Goal: Contribute content

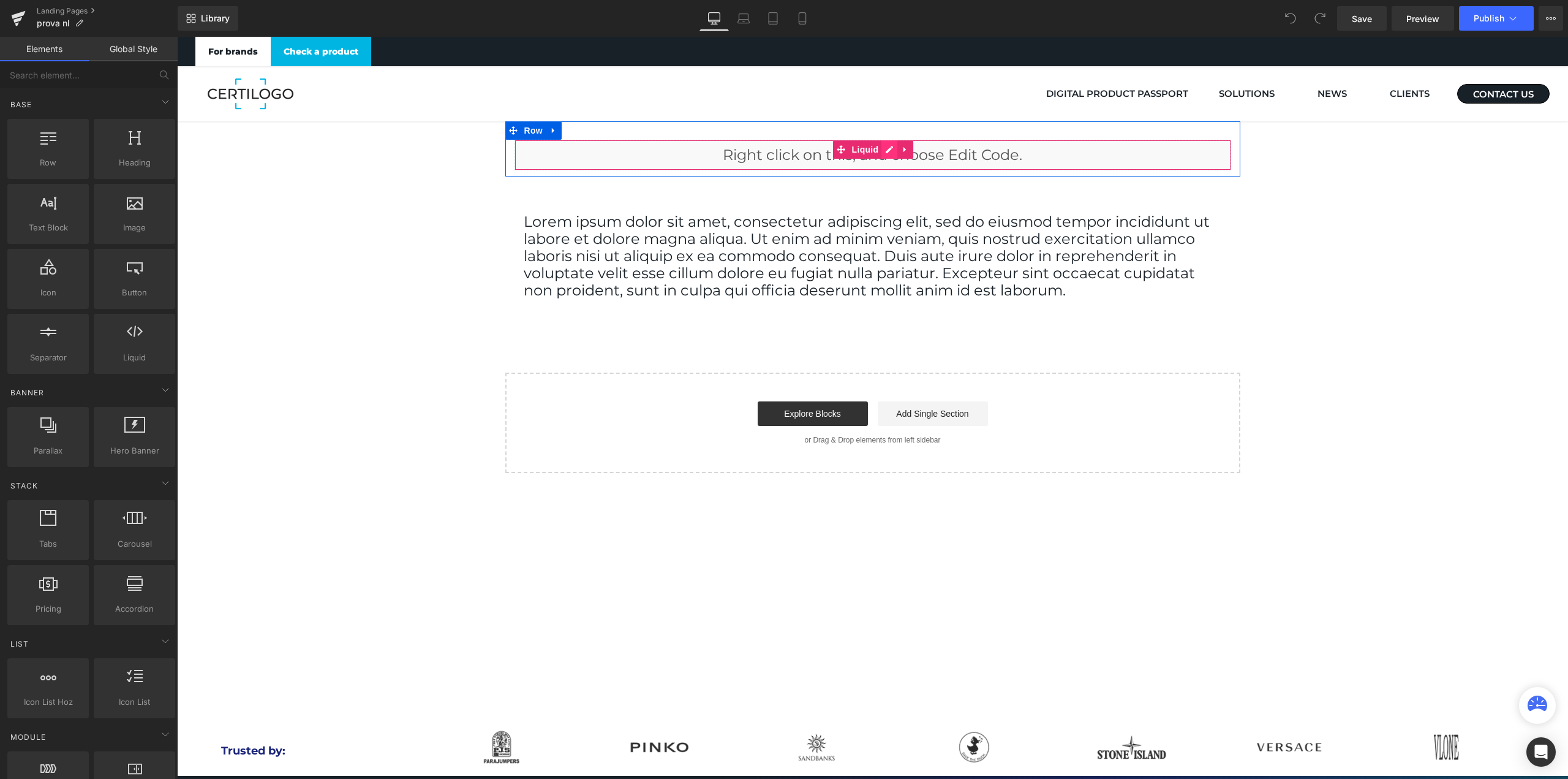
click at [885, 151] on icon at bounding box center [889, 150] width 9 height 9
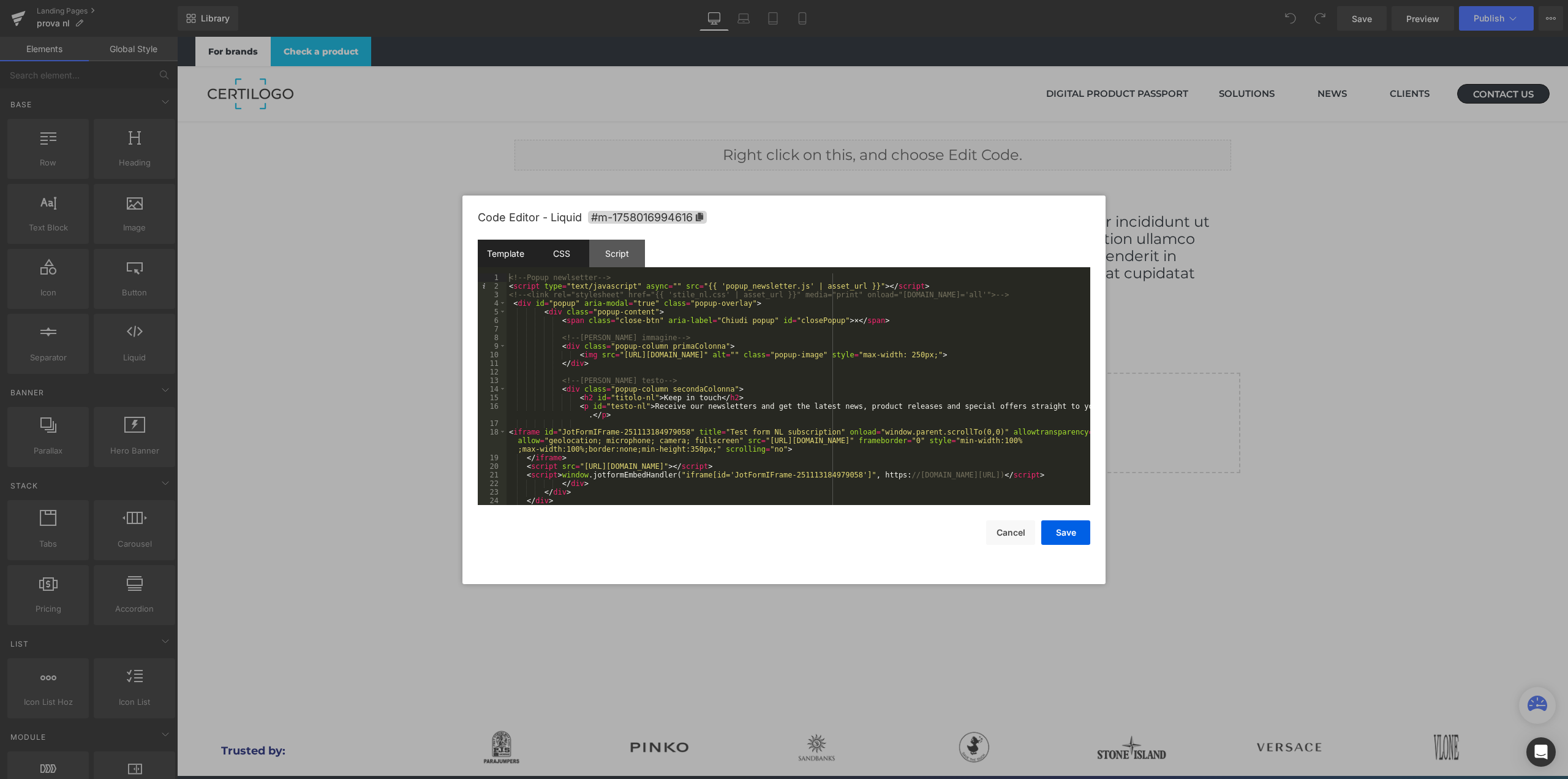
click at [564, 253] on div "CSS" at bounding box center [561, 253] width 56 height 27
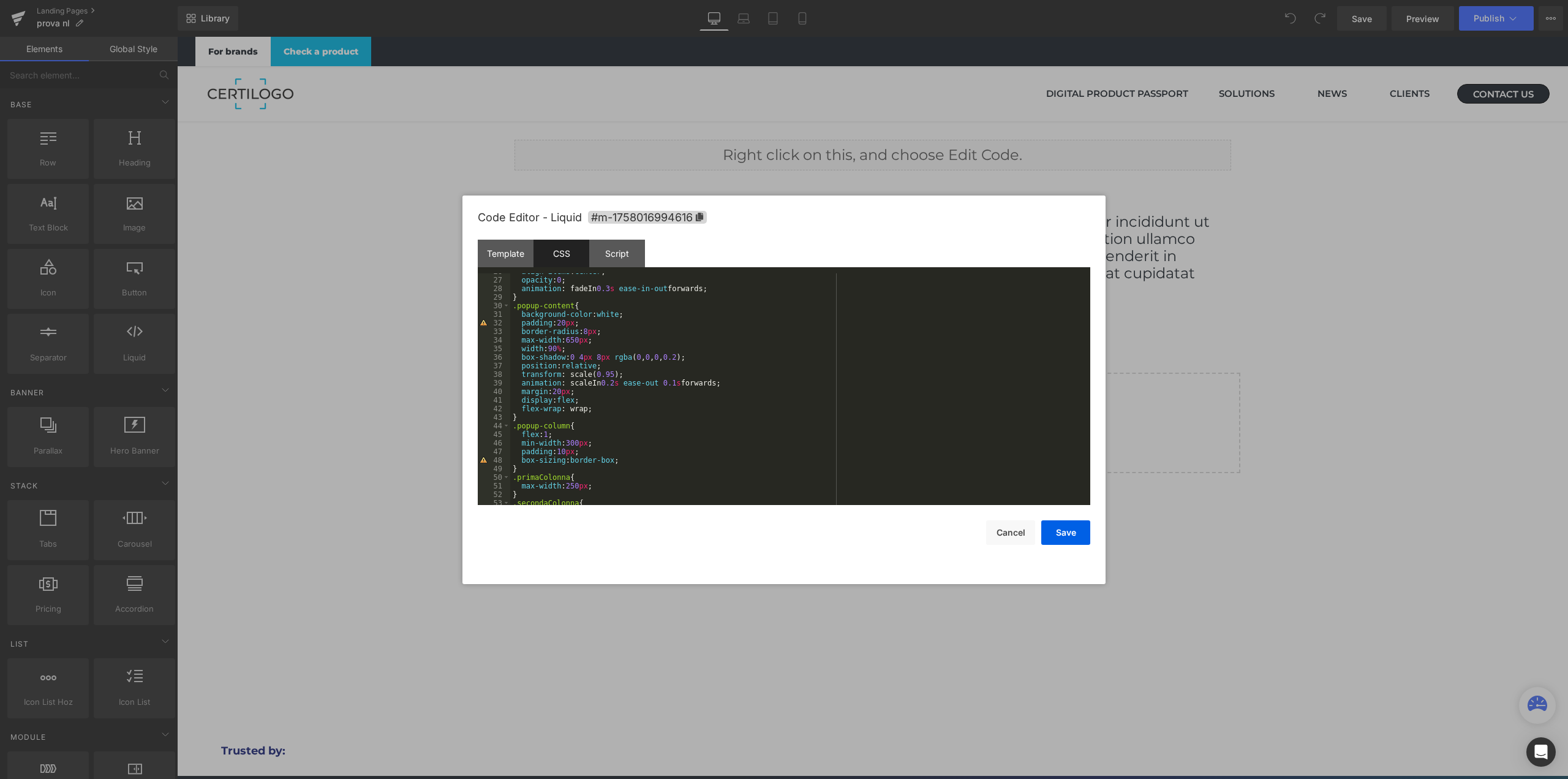
scroll to position [184, 0]
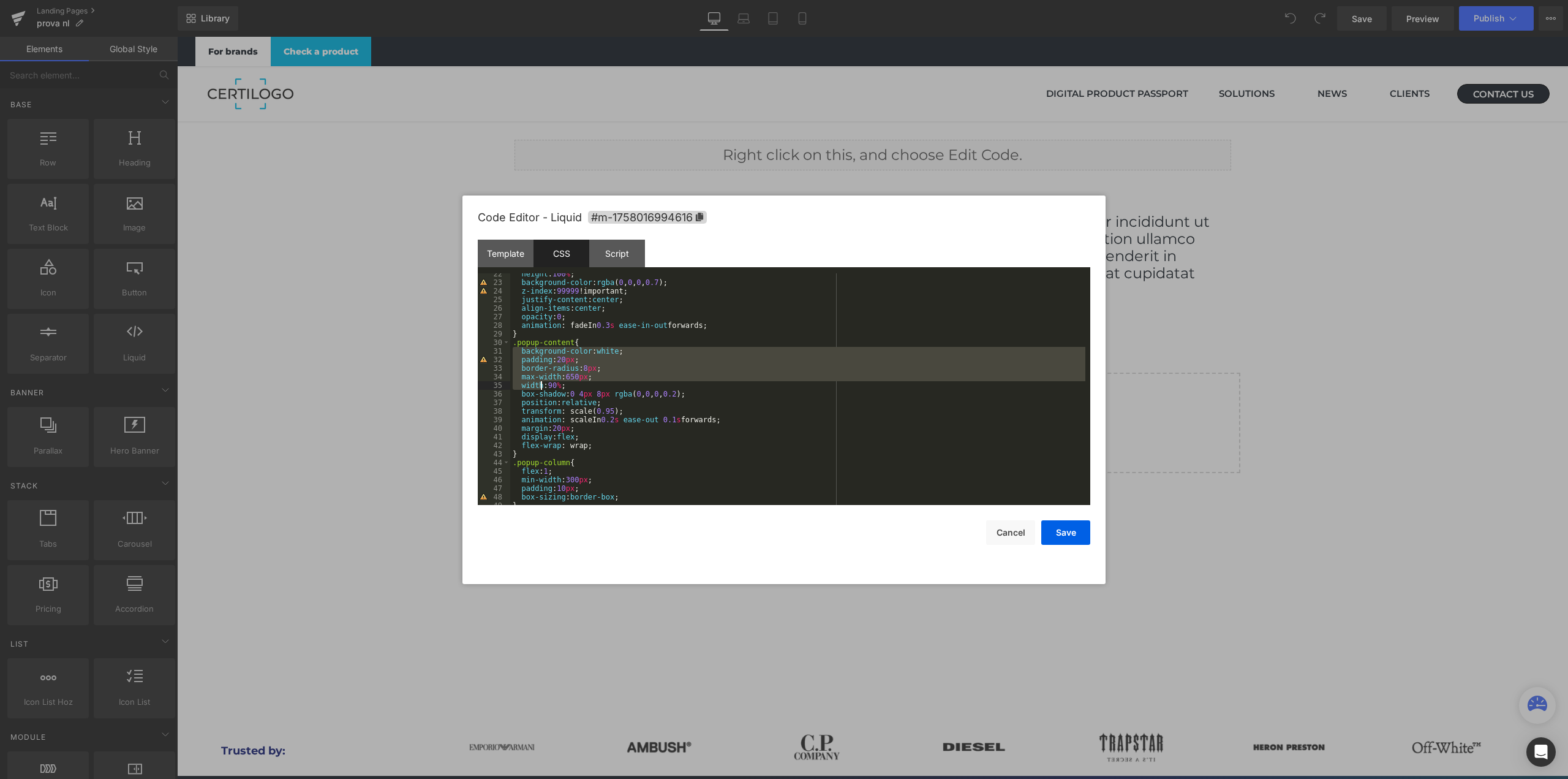
drag, startPoint x: 514, startPoint y: 348, endPoint x: 541, endPoint y: 387, distance: 47.4
click at [541, 387] on div "height : 100 % ; background-color : rgba ( 0 , 0 , 0 , 0.7 ); z-index : 99999 !…" at bounding box center [798, 394] width 575 height 249
click at [509, 344] on span at bounding box center [506, 343] width 7 height 9
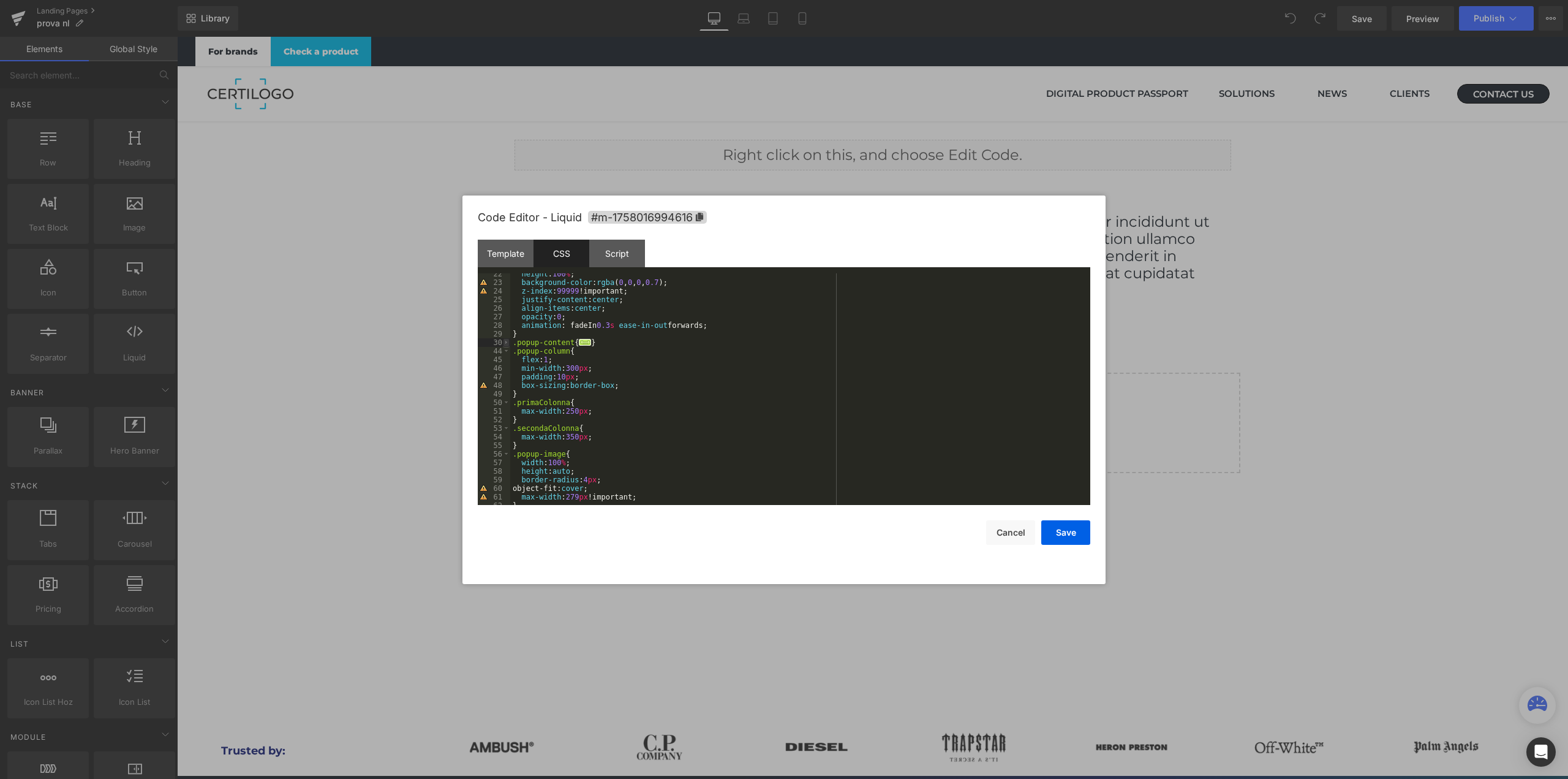
click at [509, 344] on span at bounding box center [506, 343] width 7 height 9
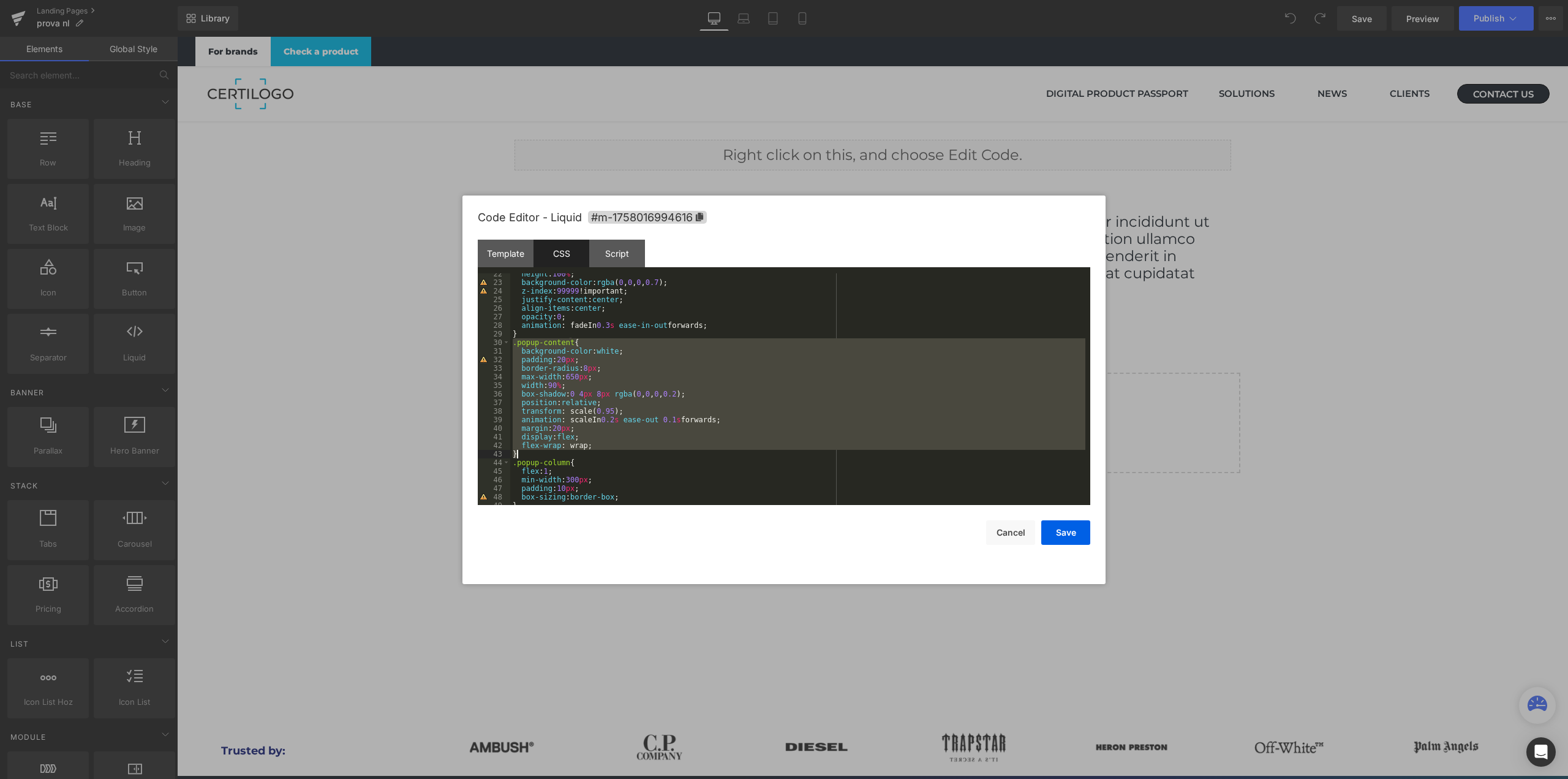
drag, startPoint x: 513, startPoint y: 344, endPoint x: 587, endPoint y: 452, distance: 130.9
click at [587, 452] on div "height : 100 % ; background-color : rgba ( 0 , 0 , 0 , 0.7 ); z-index : 99999 !…" at bounding box center [798, 394] width 575 height 249
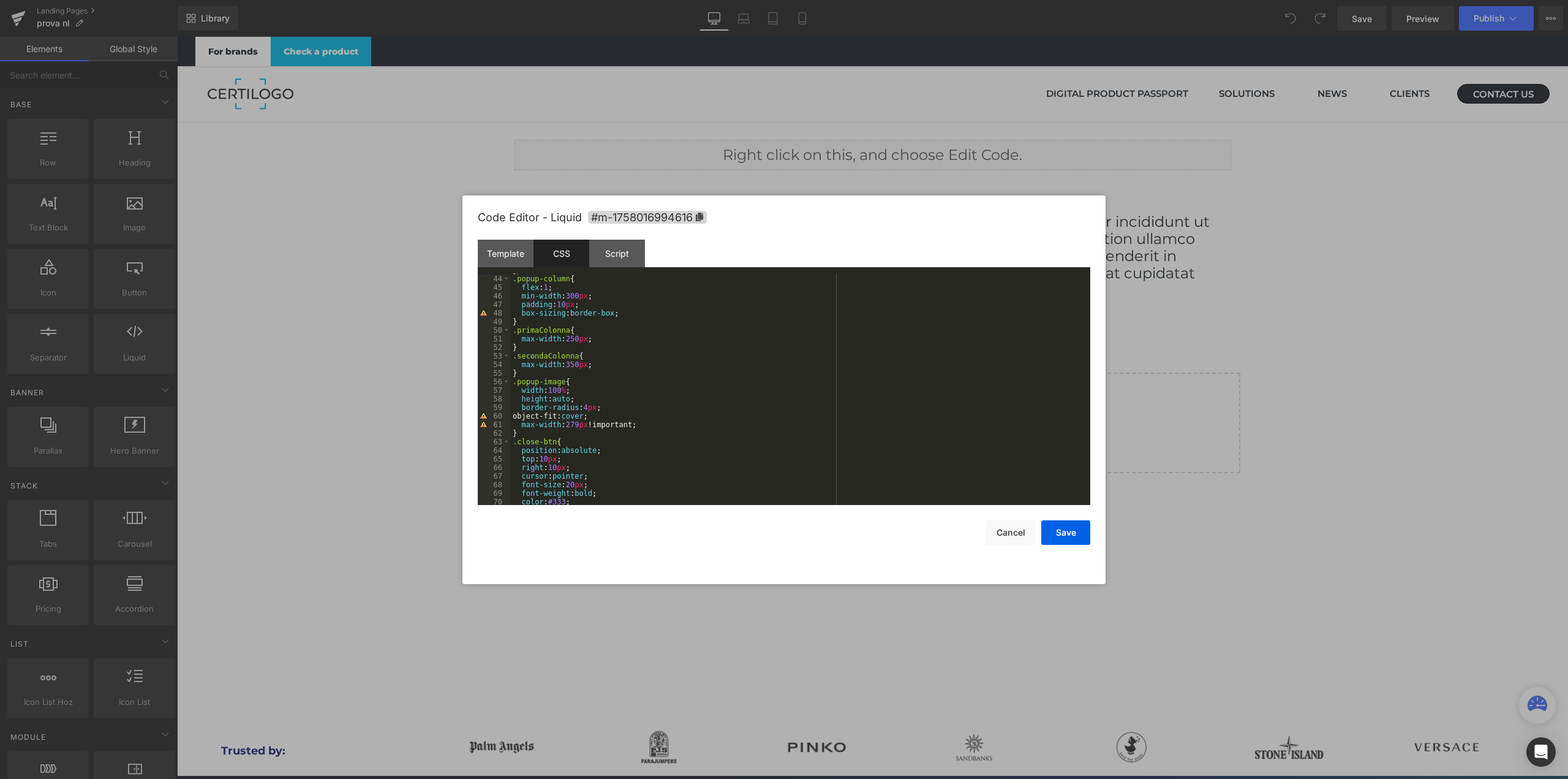
scroll to position [405, 0]
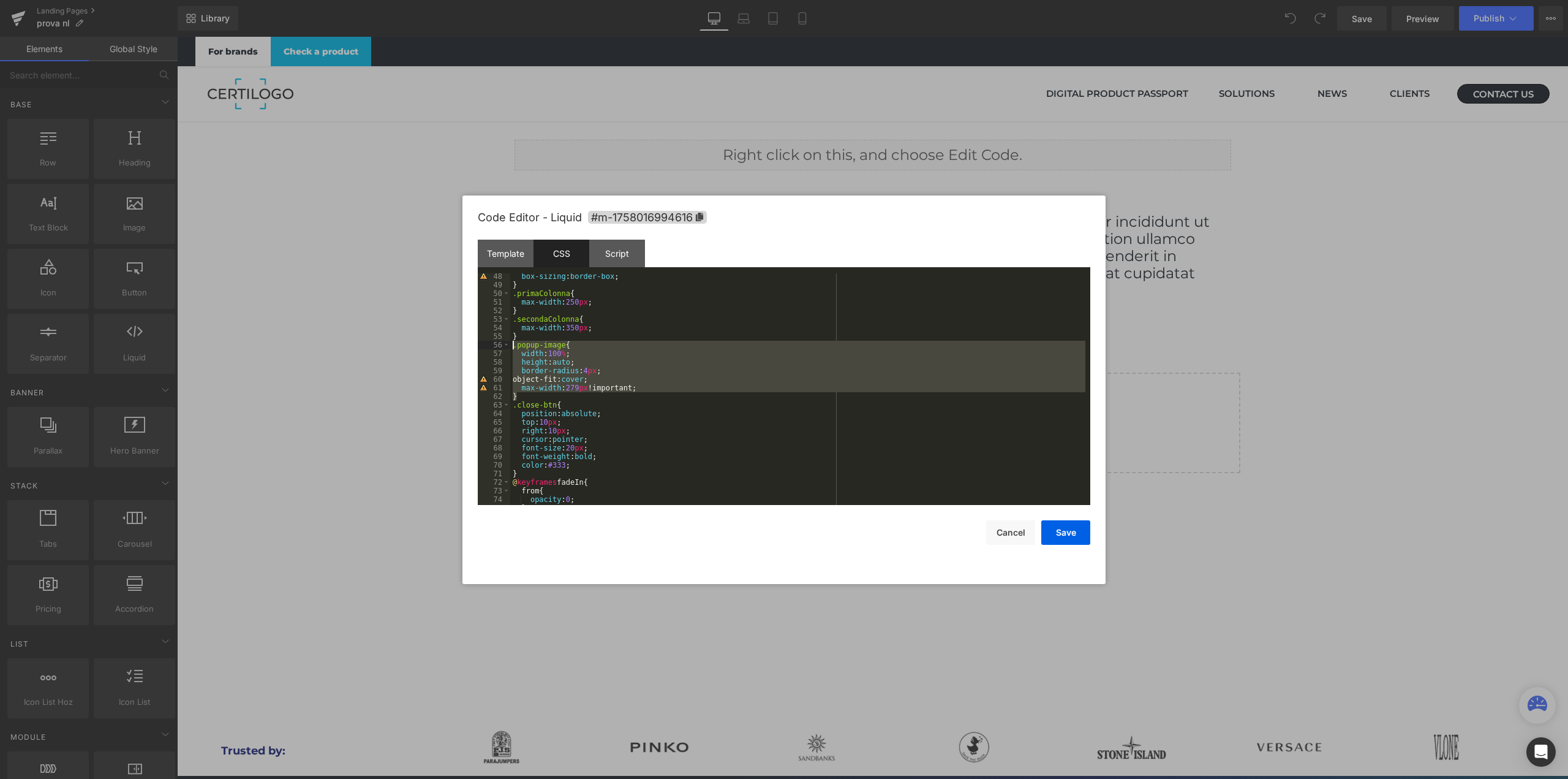
drag, startPoint x: 518, startPoint y: 397, endPoint x: 497, endPoint y: 348, distance: 53.3
click at [497, 348] on pre "48 49 50 51 52 53 54 55 56 57 58 59 60 61 62 63 64 65 66 67 68 69 70 71 72 73 7…" at bounding box center [784, 389] width 613 height 231
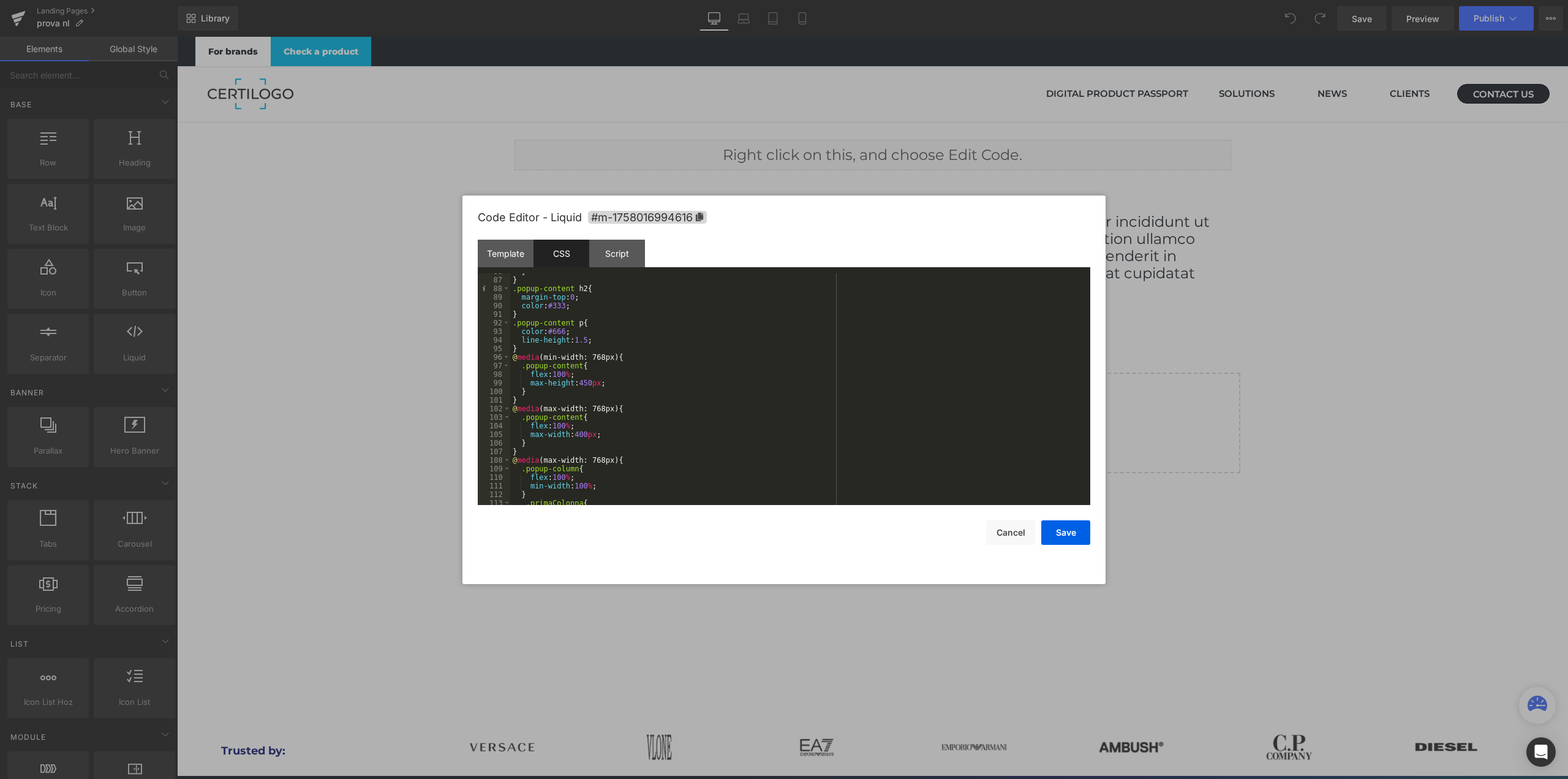
scroll to position [735, 0]
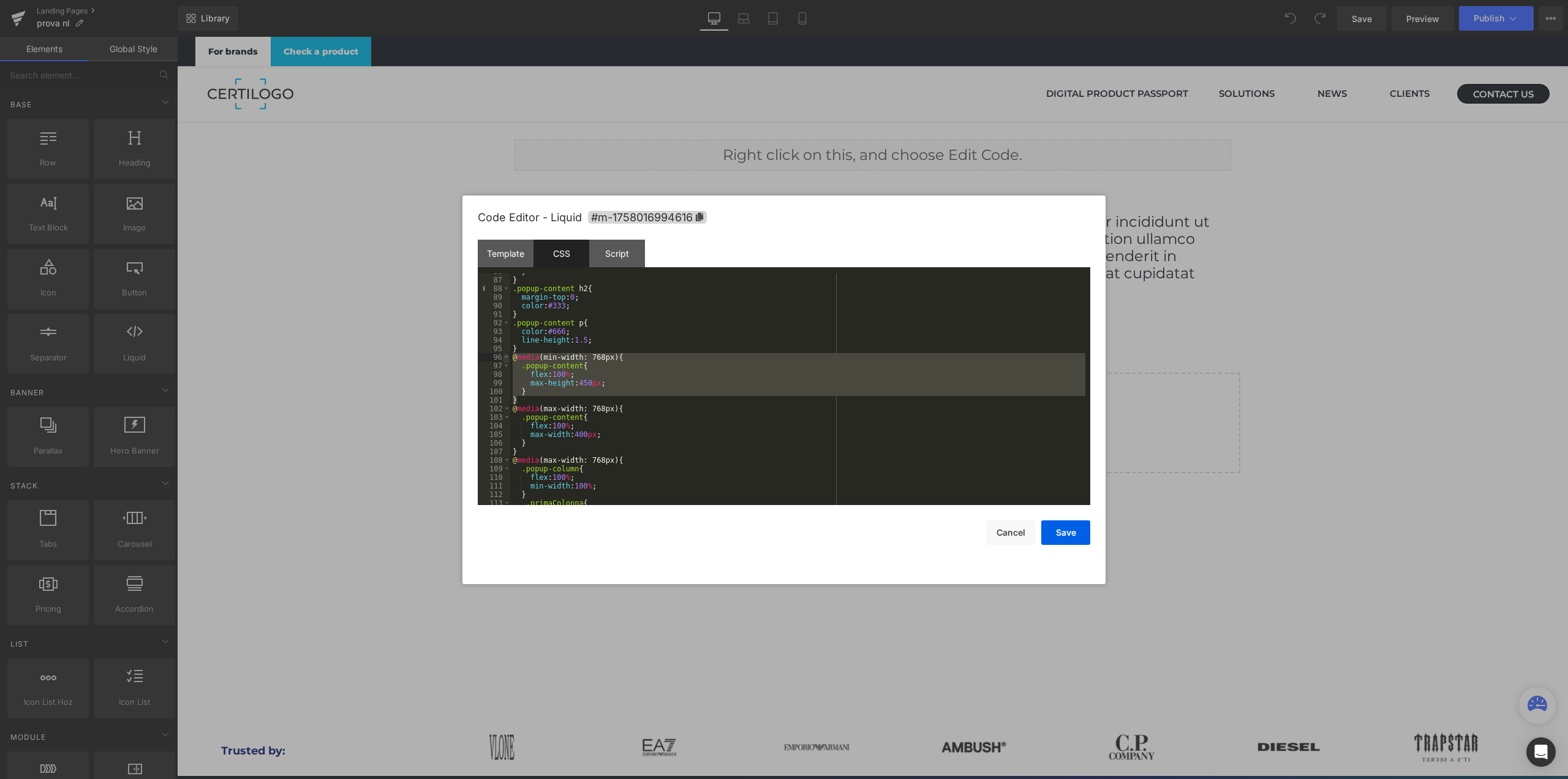
drag, startPoint x: 529, startPoint y: 402, endPoint x: 507, endPoint y: 360, distance: 47.4
click at [507, 360] on pre "86 87 88 89 90 91 92 93 94 95 96 97 98 99 100 101 102 103 104 105 106 107 108 1…" at bounding box center [784, 389] width 613 height 231
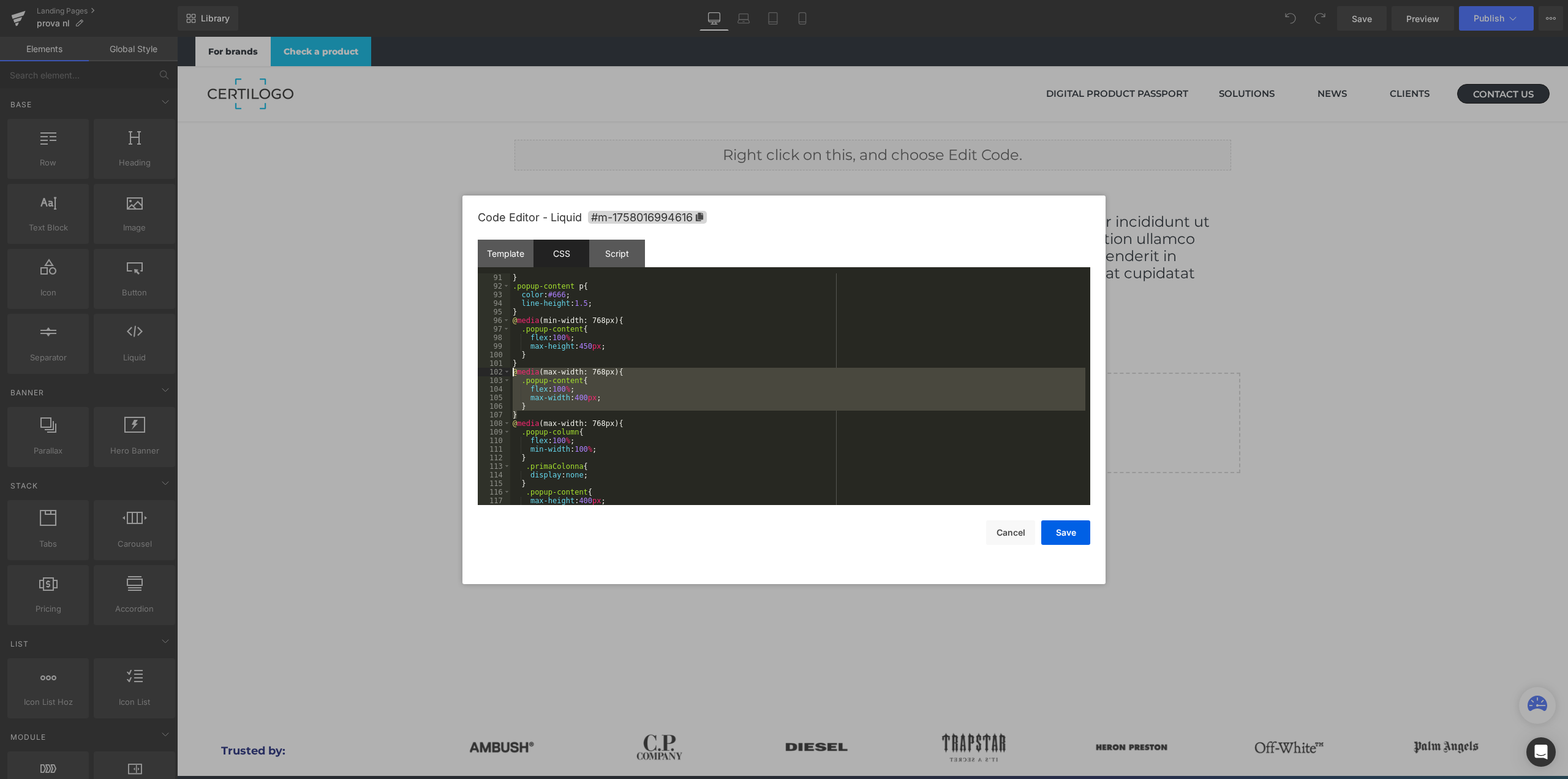
drag, startPoint x: 525, startPoint y: 416, endPoint x: 501, endPoint y: 374, distance: 48.4
click at [501, 374] on pre "91 92 93 94 95 96 97 98 99 100 101 102 103 104 105 106 107 108 109 110 111 112 …" at bounding box center [784, 389] width 613 height 231
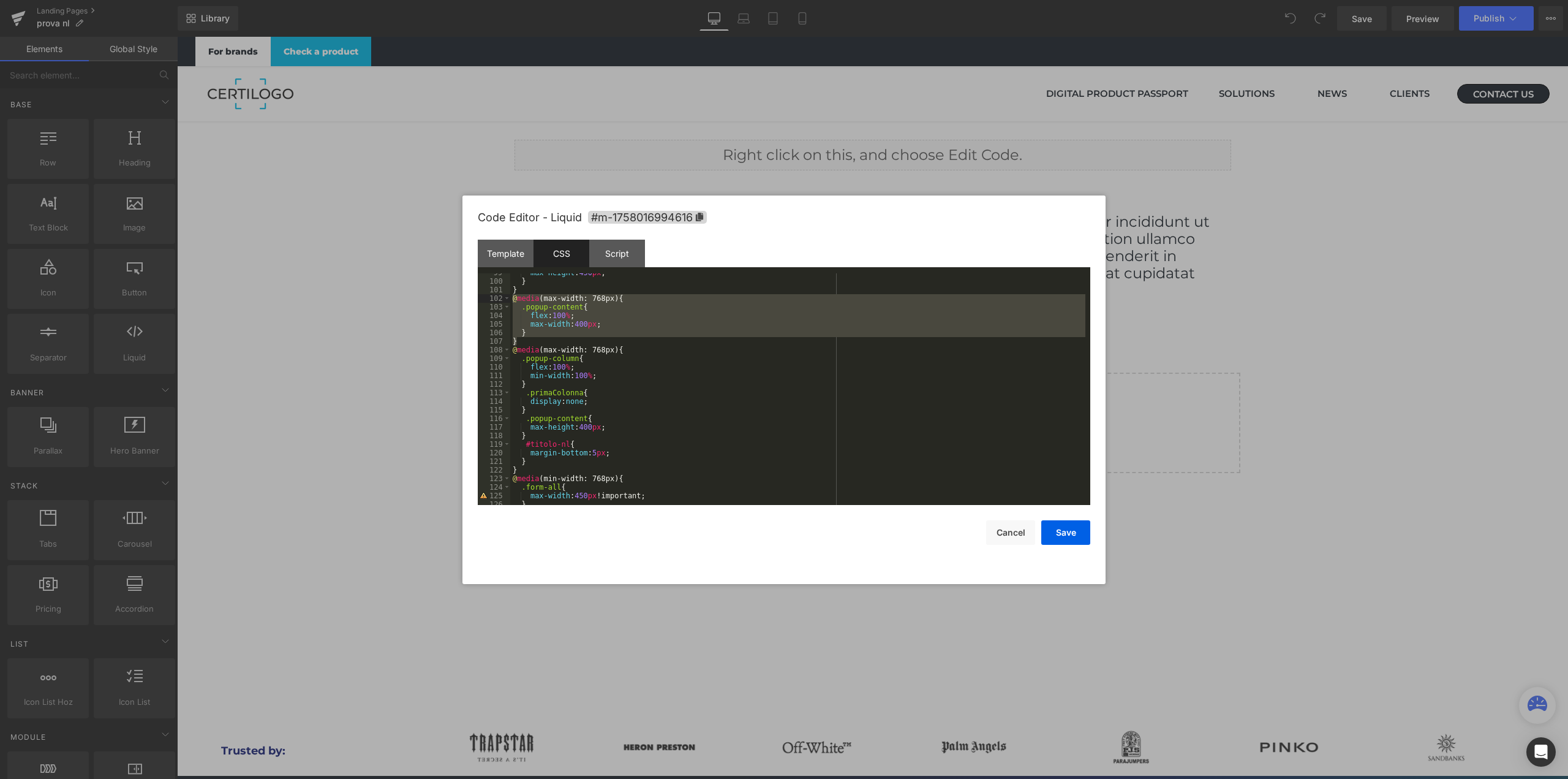
scroll to position [809, 0]
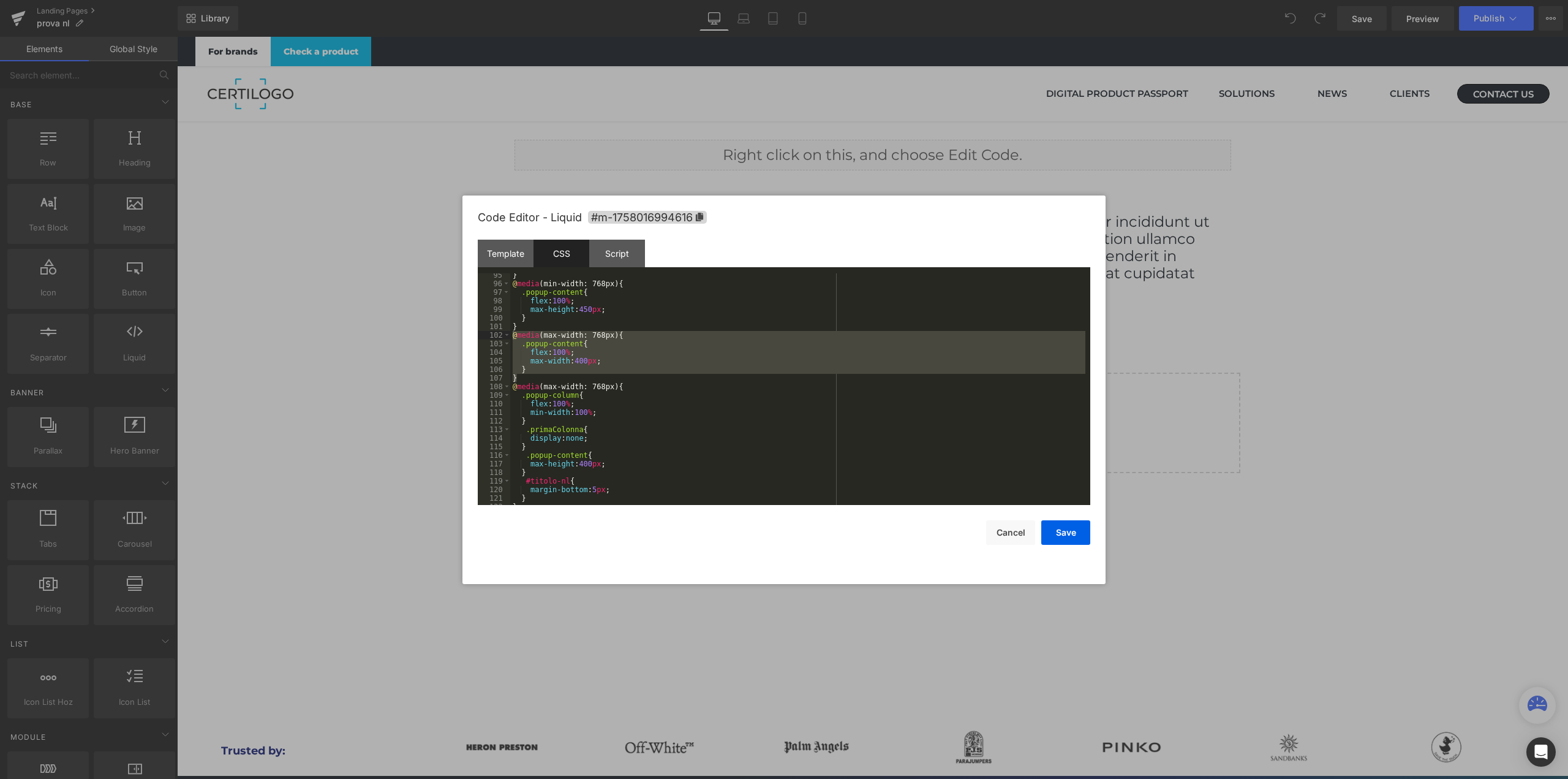
click at [512, 387] on div "} @ media (min-width: 768px) { .popup-content { flex : 100 % ; max-height : 450…" at bounding box center [798, 395] width 575 height 249
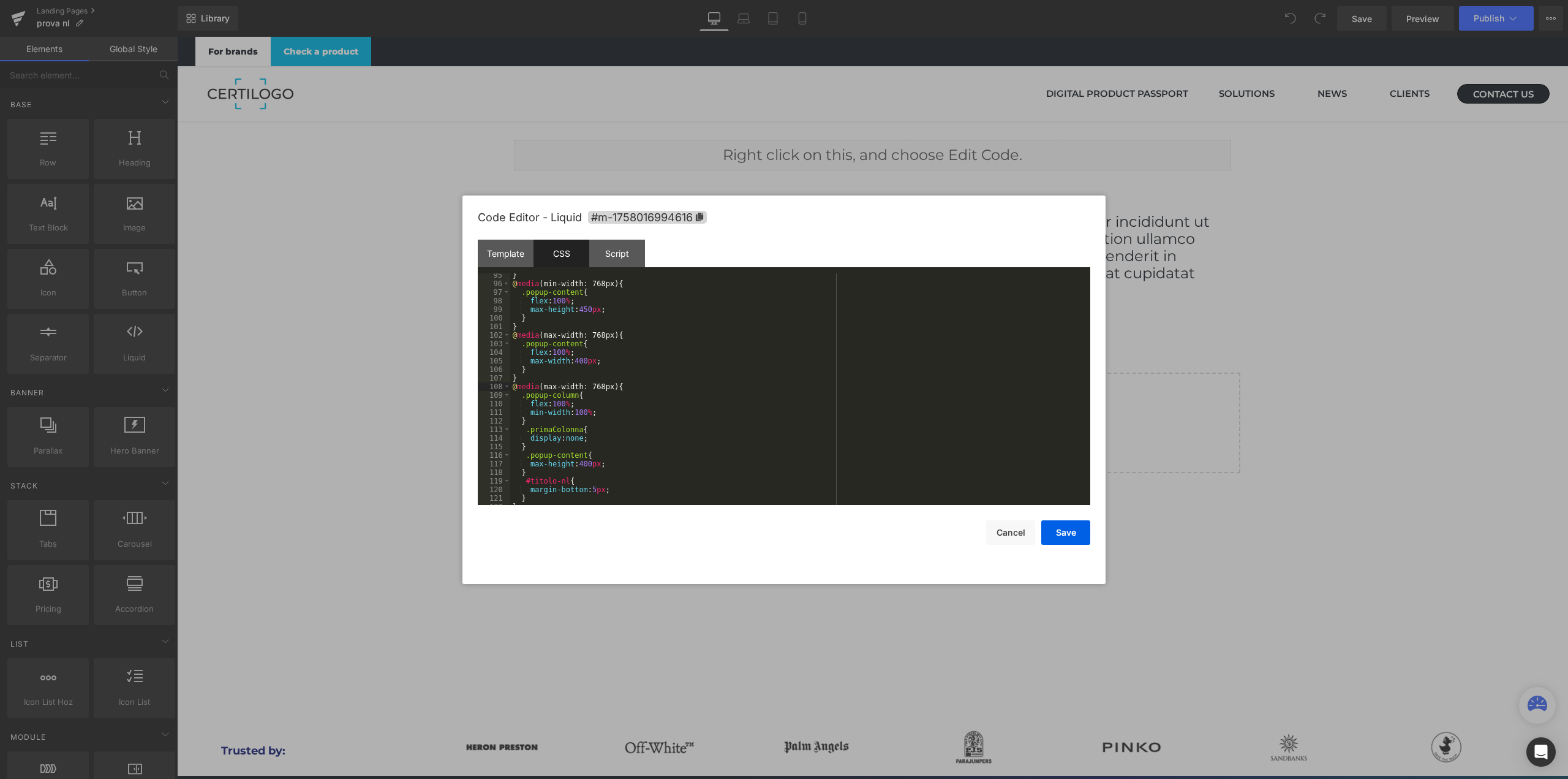
scroll to position [845, 0]
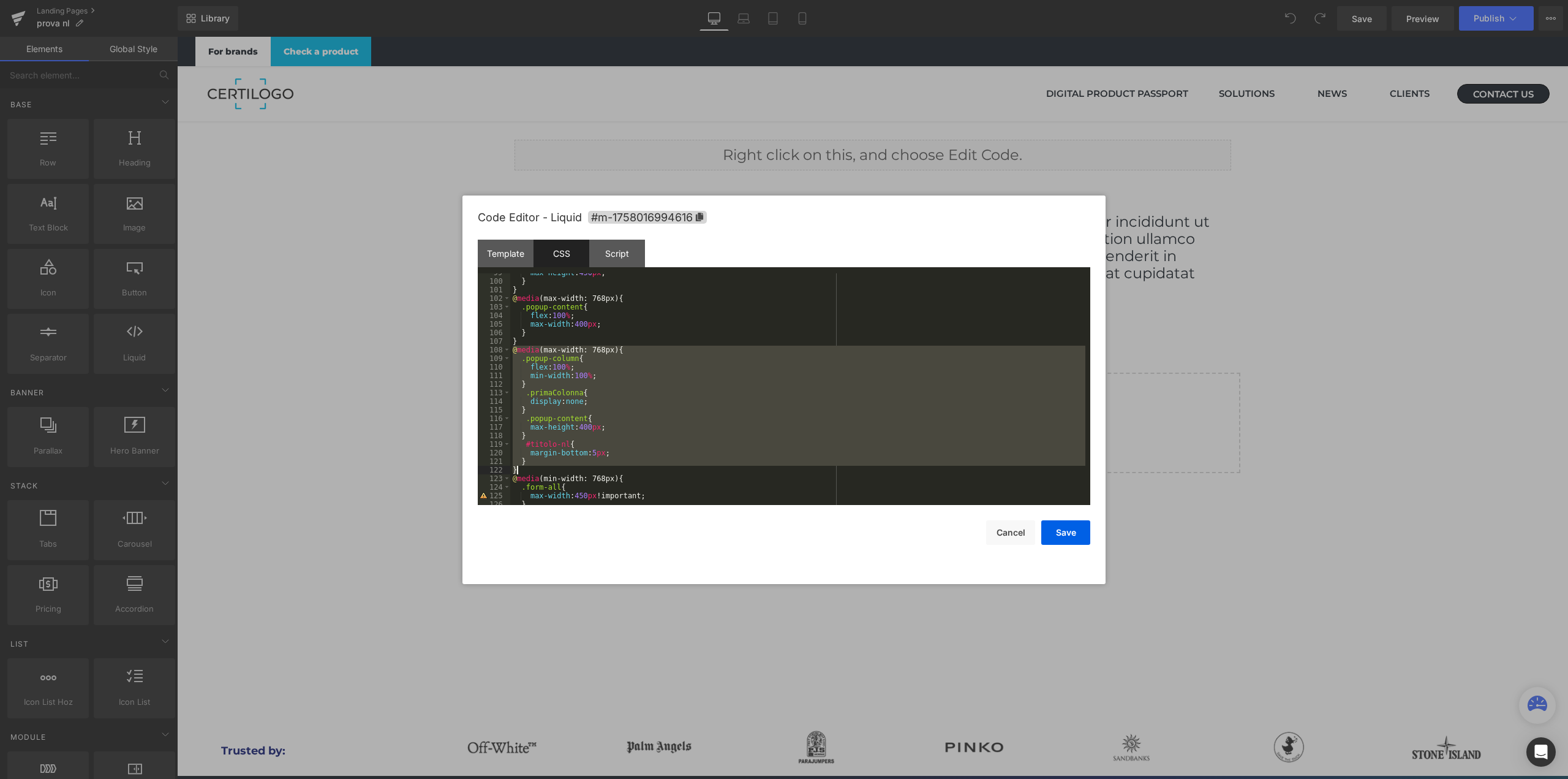
click at [541, 472] on div "max-height : 450 px ; } } @ media (max-width: 768px) { .popup-content { flex : …" at bounding box center [798, 392] width 575 height 249
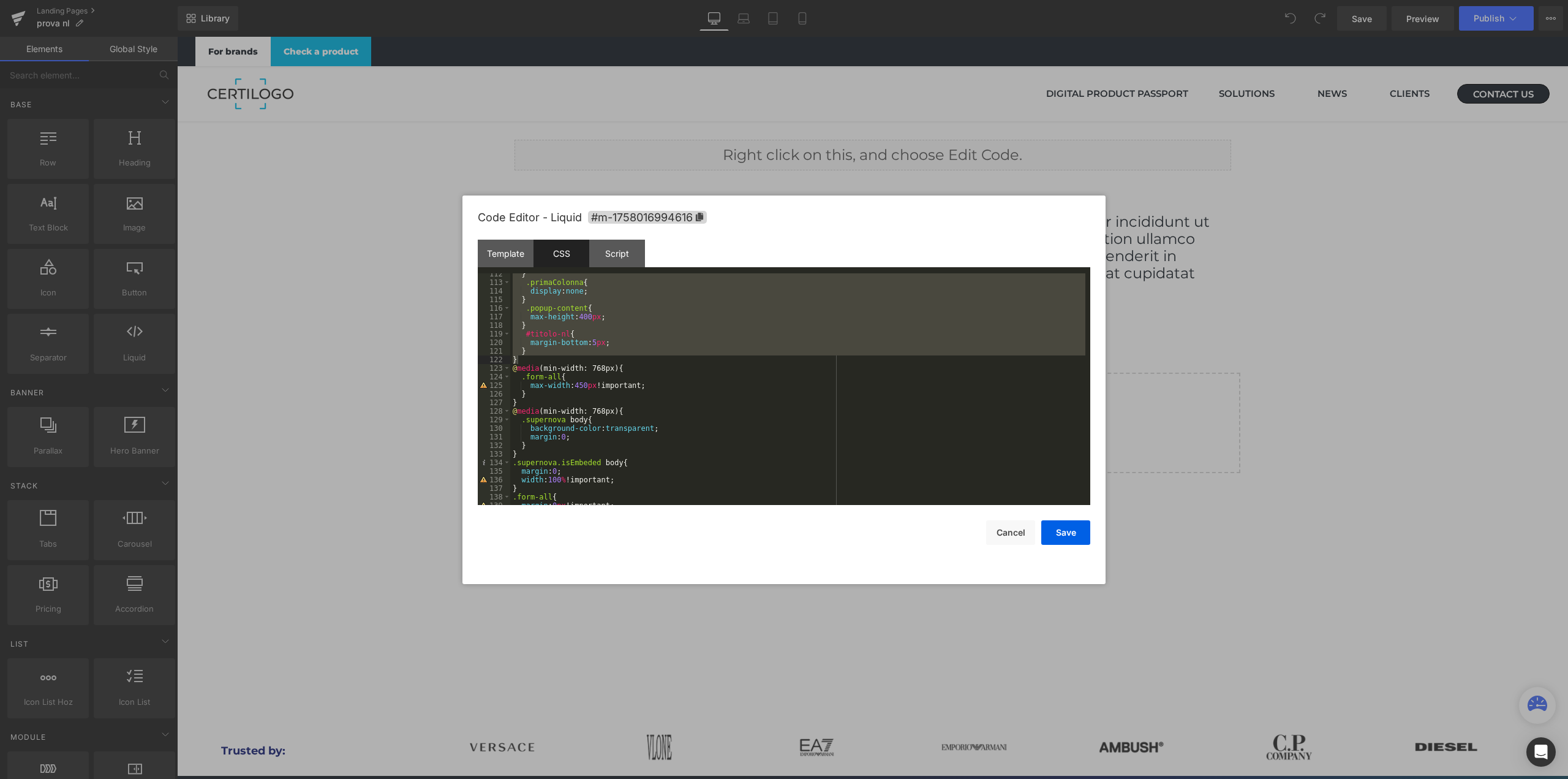
scroll to position [956, 0]
click at [512, 370] on div "} .primaColonna { display : none ; } .popup-content { max-height : 400 px ; } #…" at bounding box center [798, 394] width 575 height 249
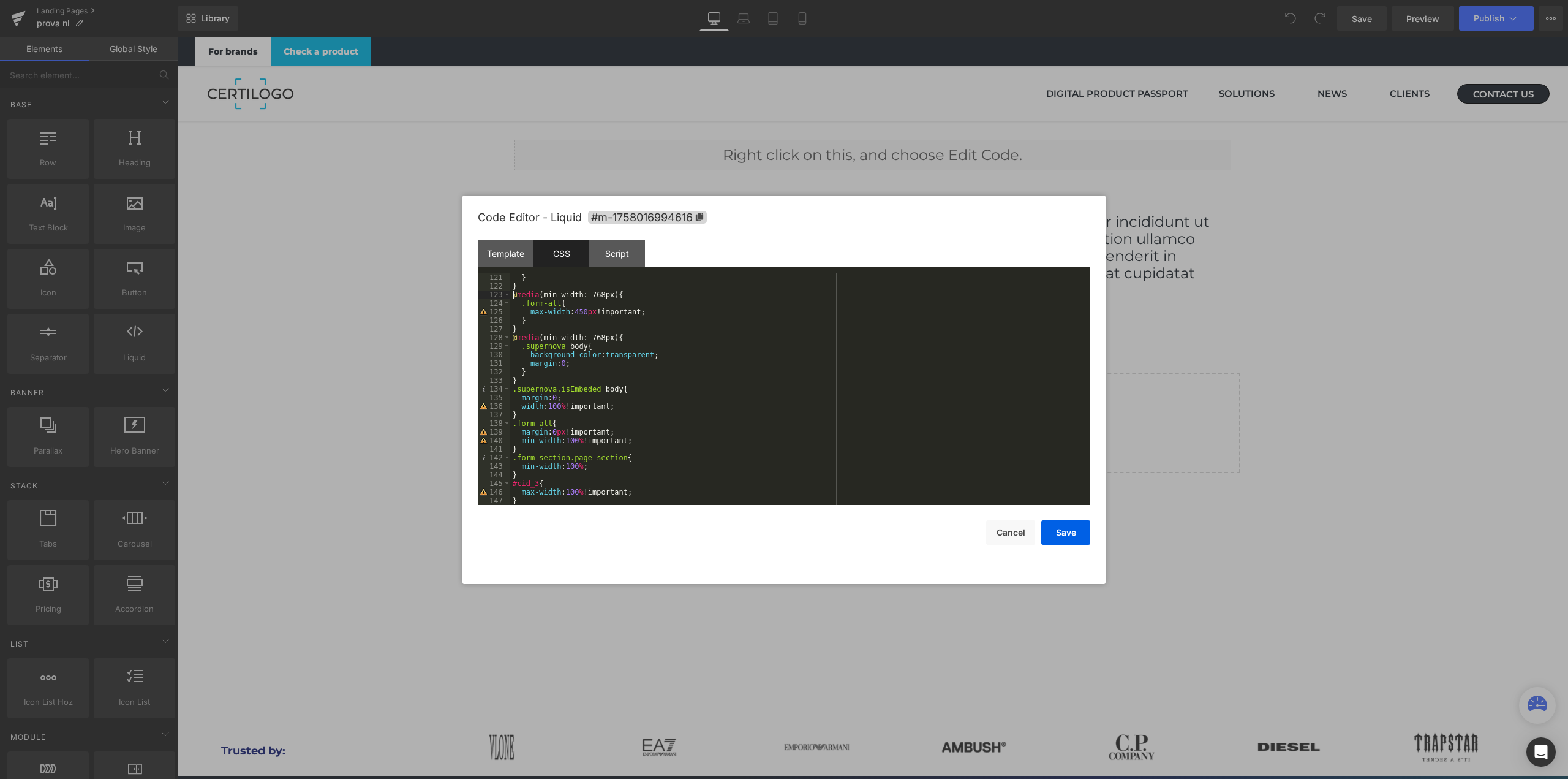
scroll to position [1038, 0]
click at [549, 493] on div "} @ media (min-width: 768px) { .form-all { max-width : 450 px !important; } } @…" at bounding box center [798, 397] width 575 height 249
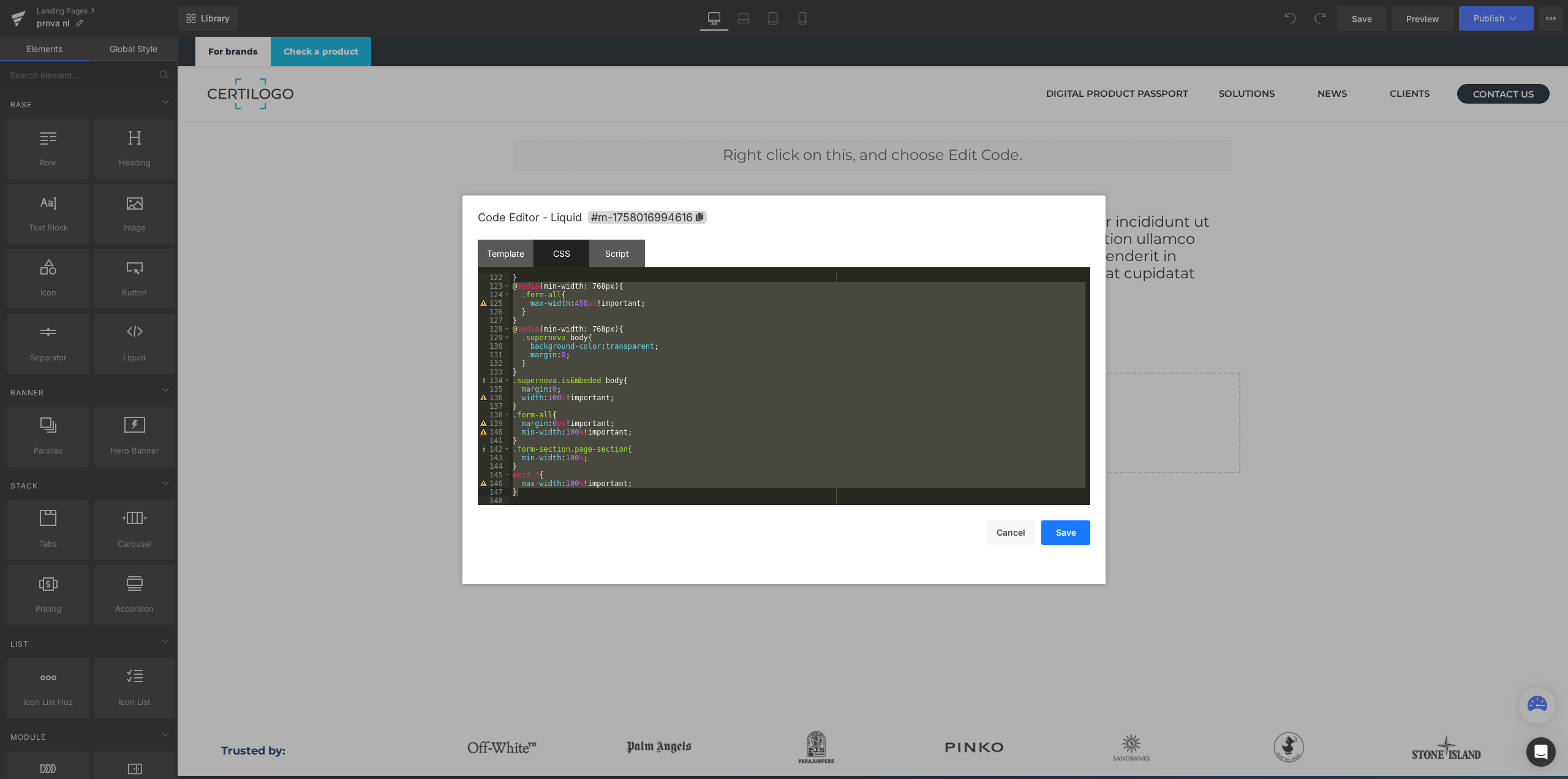
click at [1070, 533] on button "Save" at bounding box center [1066, 533] width 49 height 25
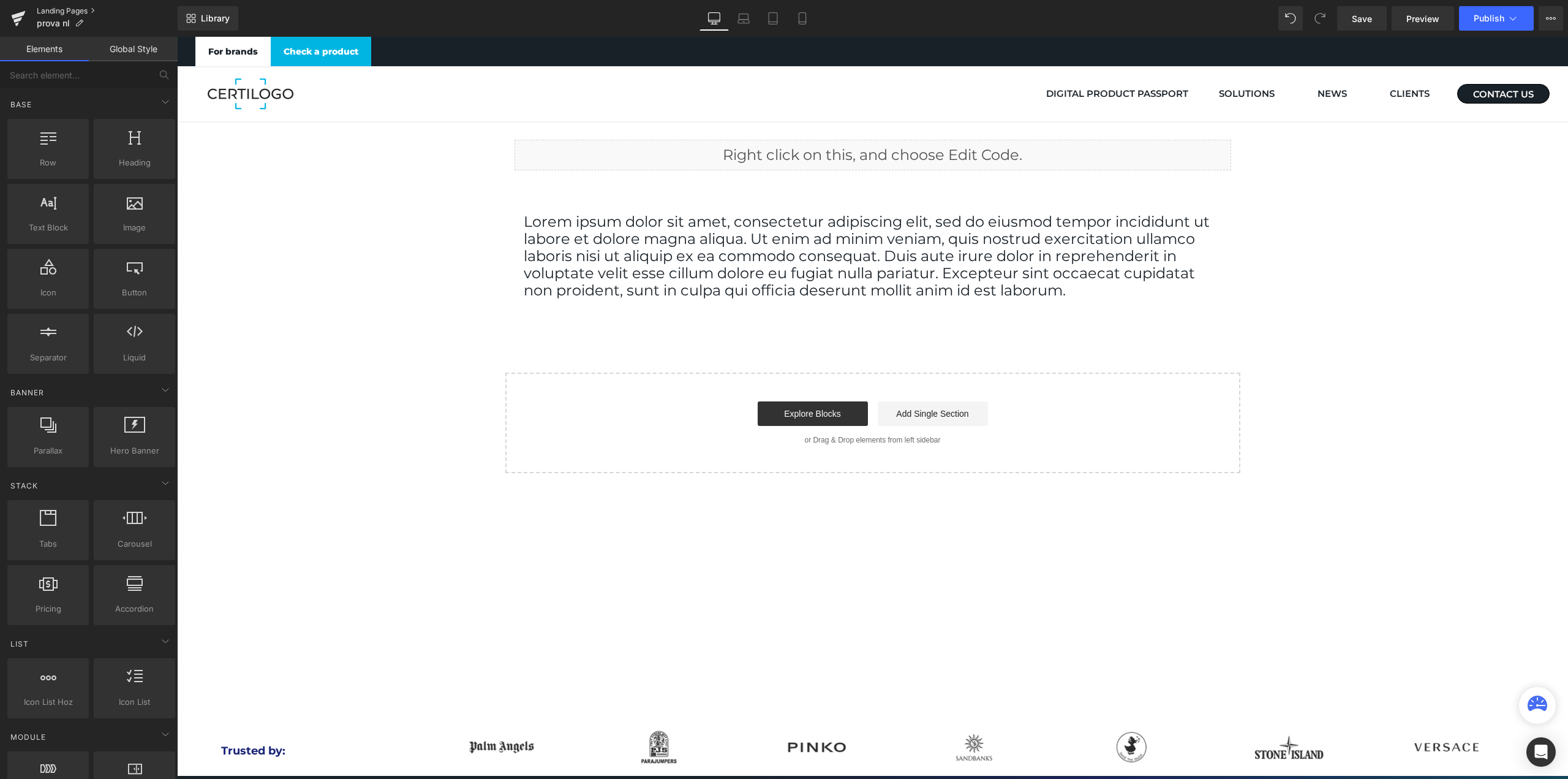
click at [63, 8] on link "Landing Pages" at bounding box center [107, 11] width 141 height 10
click at [1491, 26] on button "Publish" at bounding box center [1496, 18] width 74 height 25
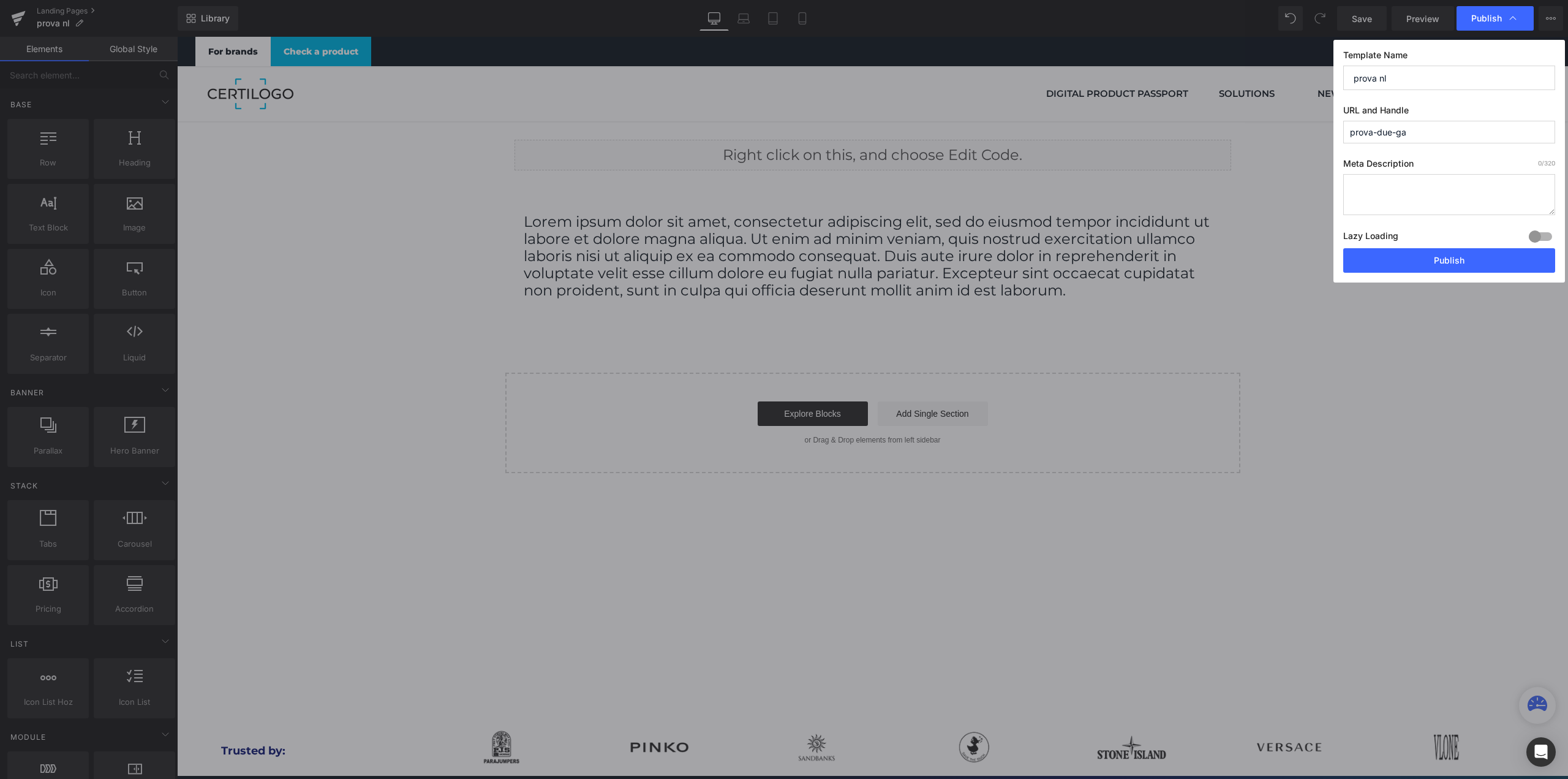
click at [1447, 247] on div "Lazy Loading Build Upgrade plan to unlock" at bounding box center [1449, 238] width 212 height 20
click at [1447, 254] on button "Publish" at bounding box center [1449, 260] width 212 height 25
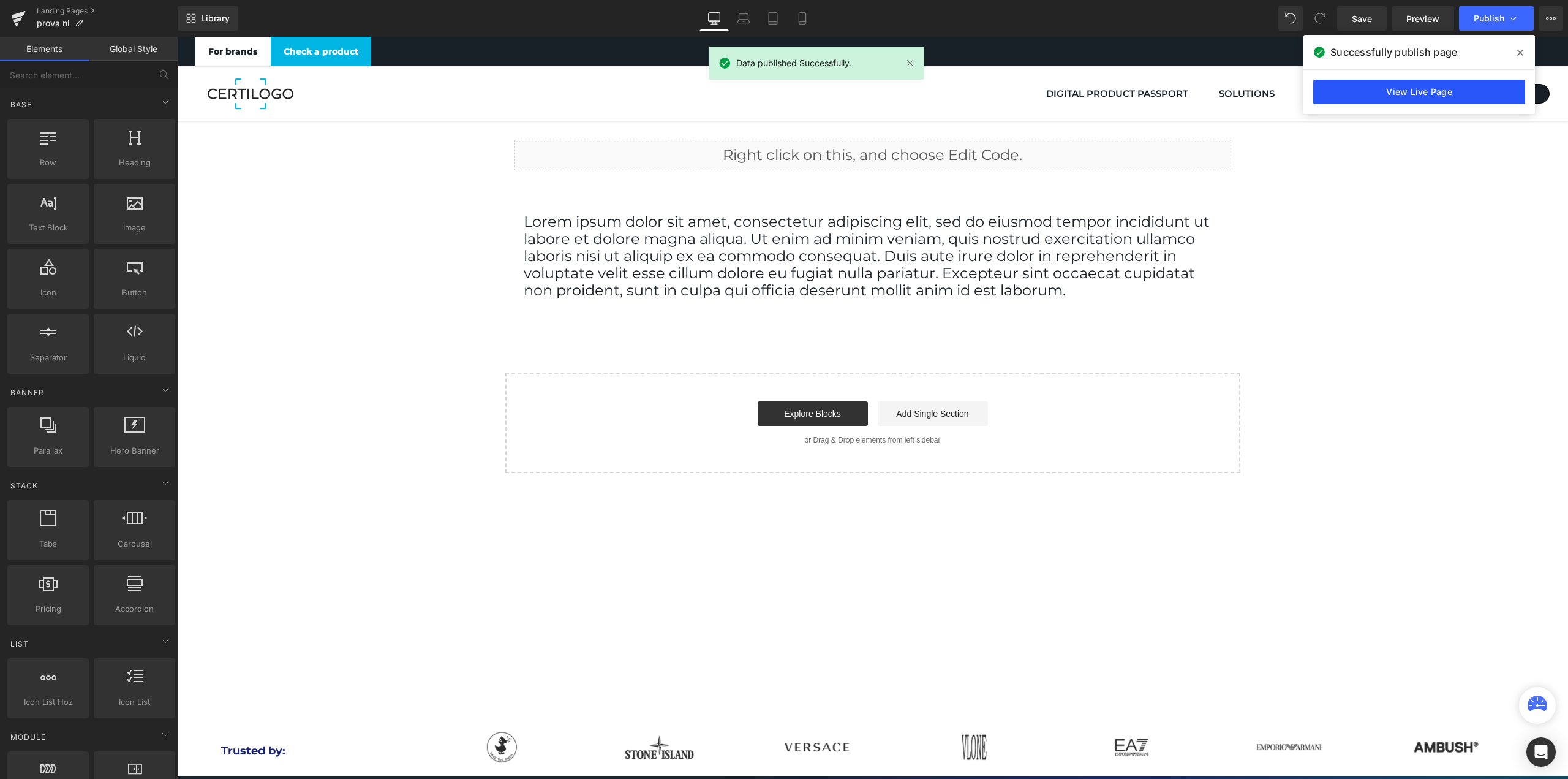
click at [1418, 85] on link "View Live Page" at bounding box center [1419, 92] width 212 height 25
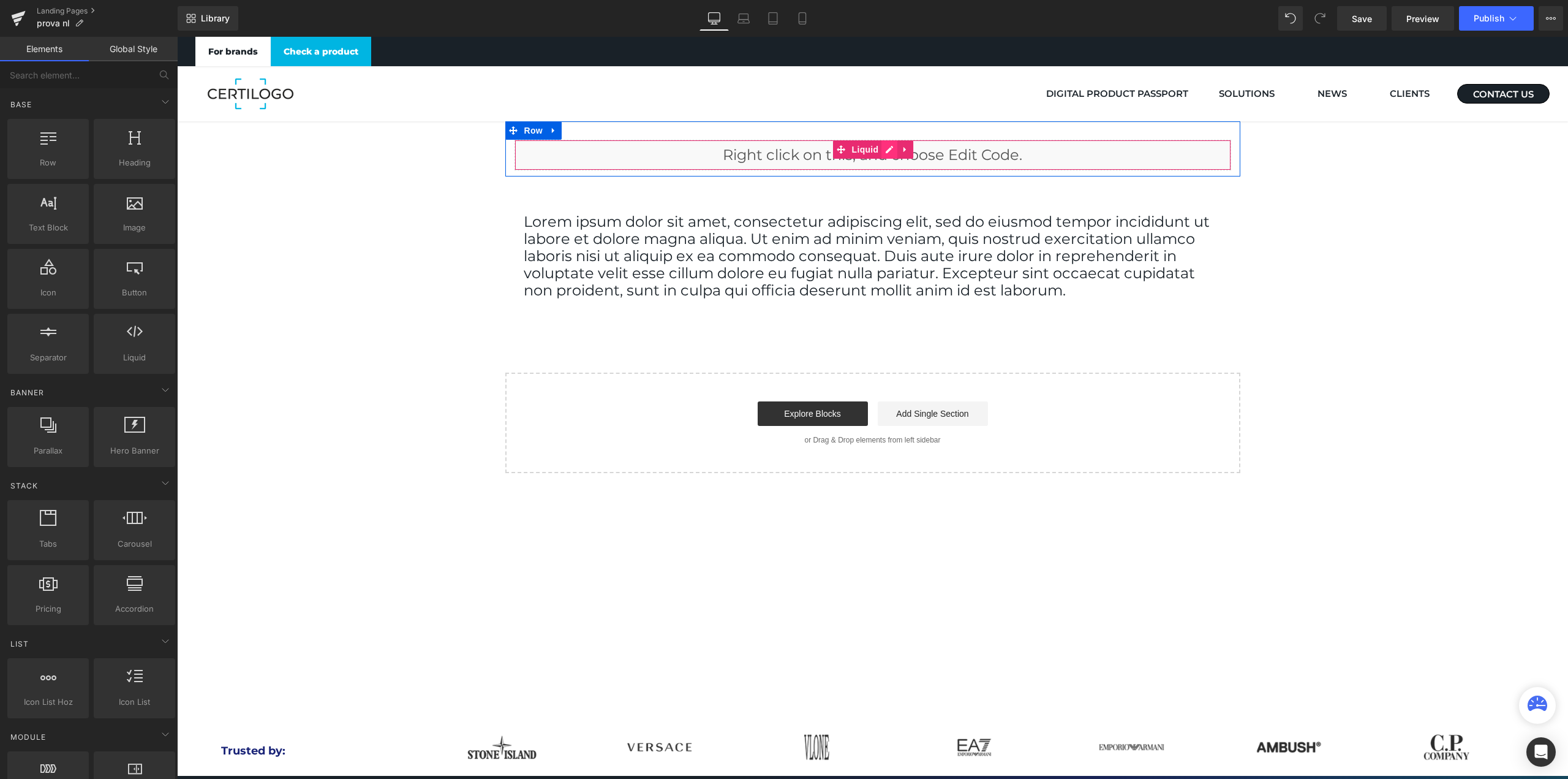
click at [885, 149] on icon at bounding box center [889, 150] width 9 height 9
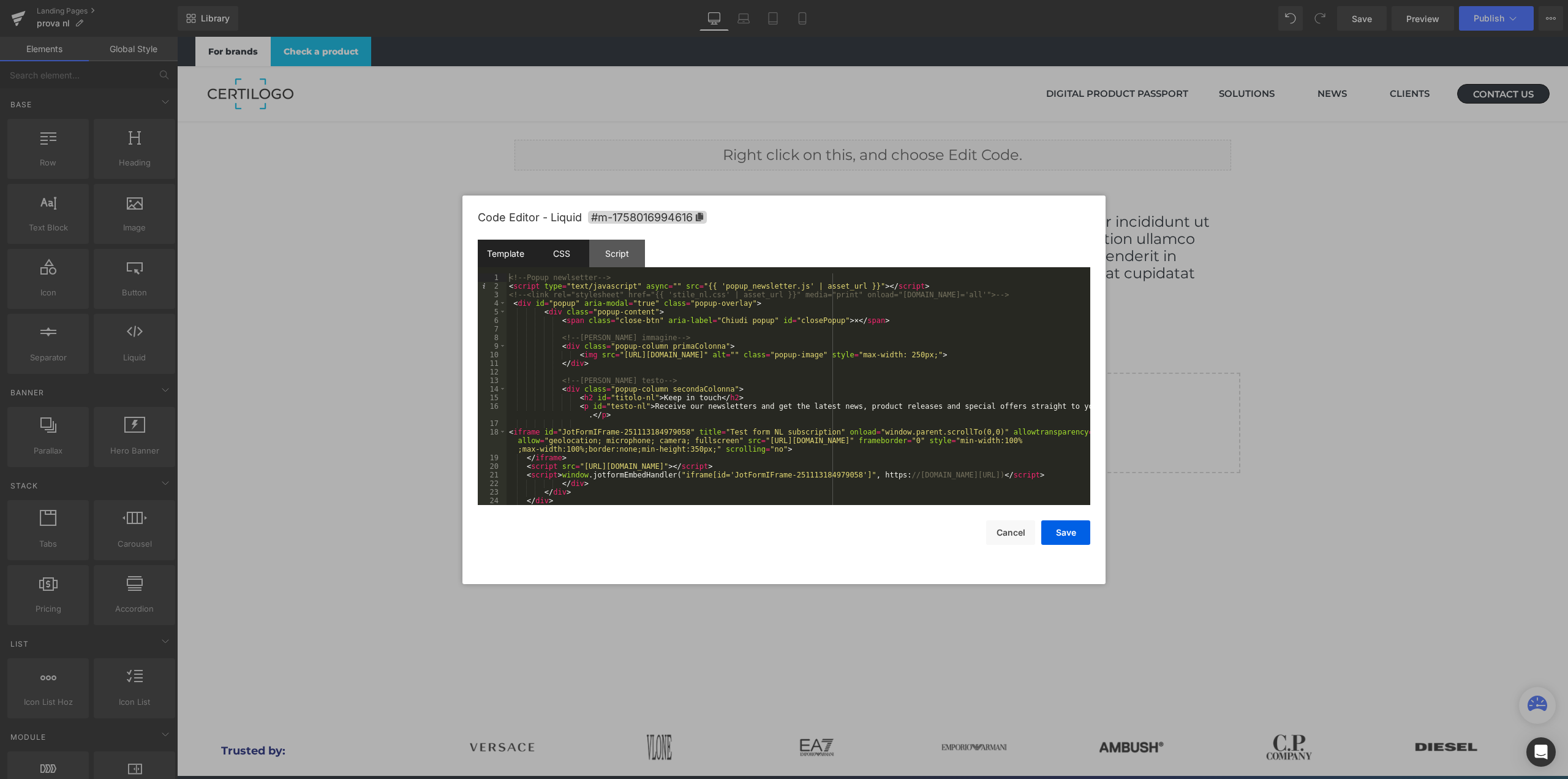
click at [572, 255] on div "CSS" at bounding box center [561, 253] width 56 height 27
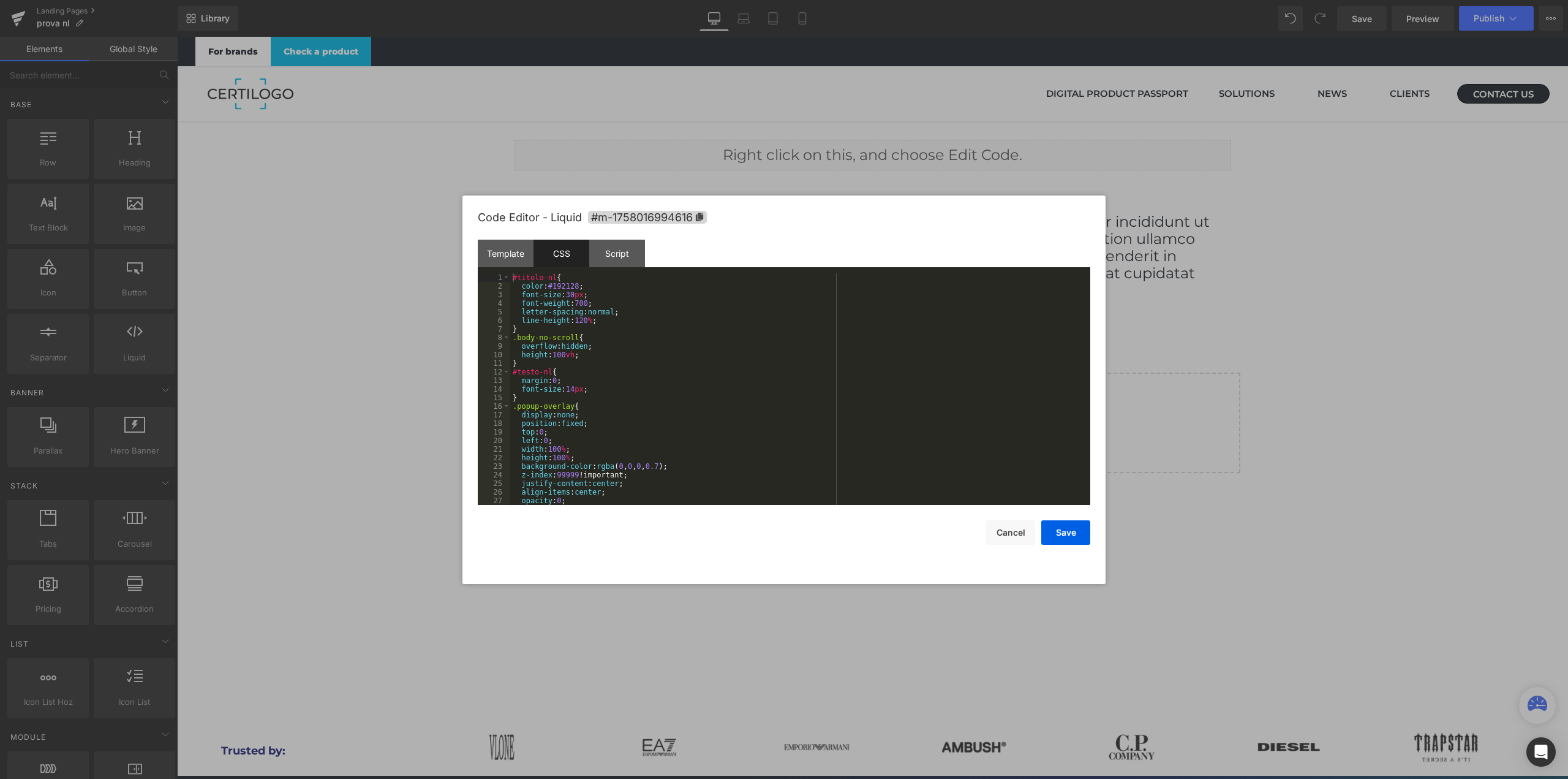
click at [661, 384] on div "#titolo-nl { color : #192128 ; font-size : 30 px ; font-weight : 700 ; letter-s…" at bounding box center [798, 397] width 575 height 249
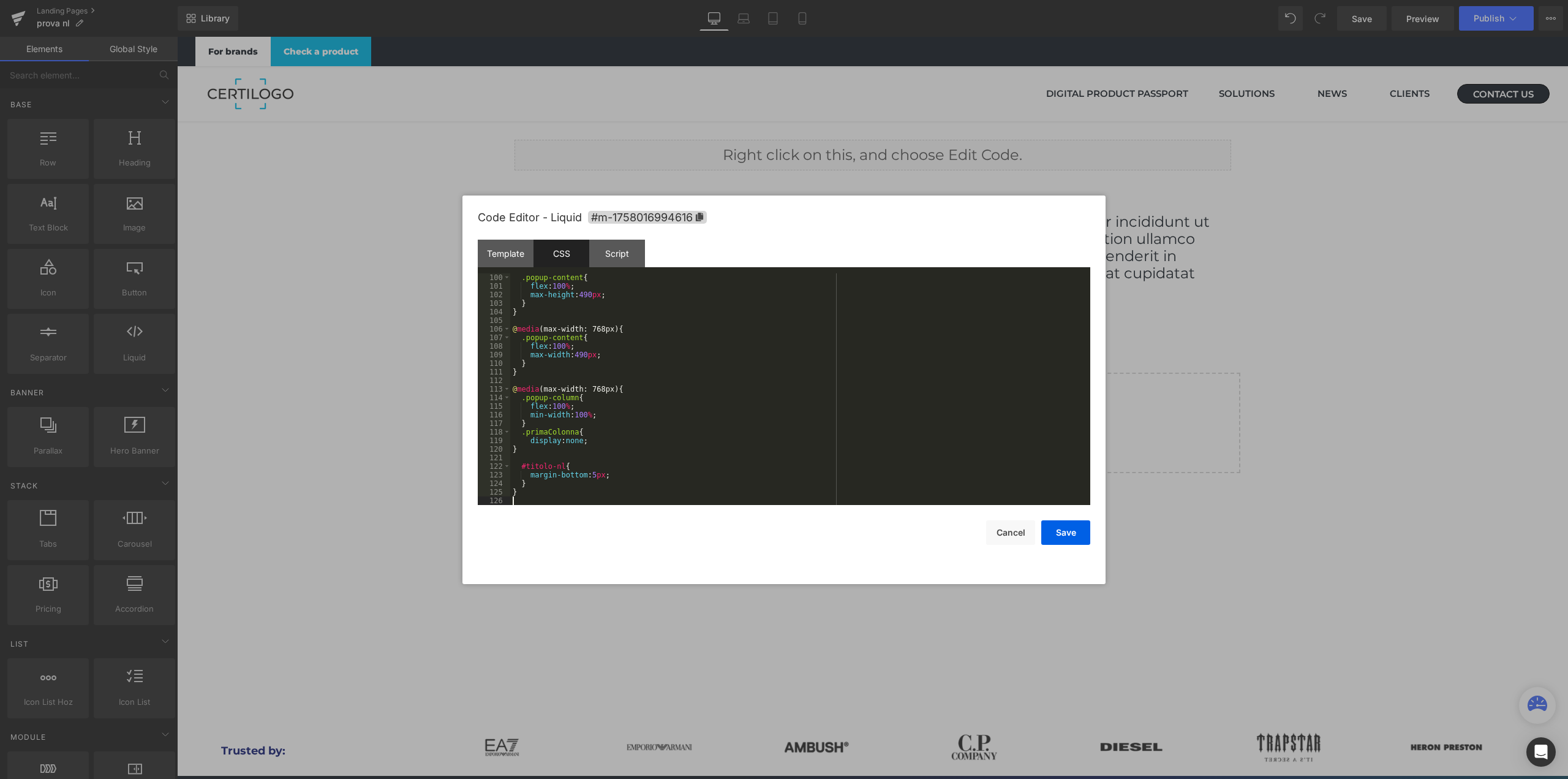
scroll to position [849, 0]
click at [1064, 539] on button "Save" at bounding box center [1066, 533] width 49 height 25
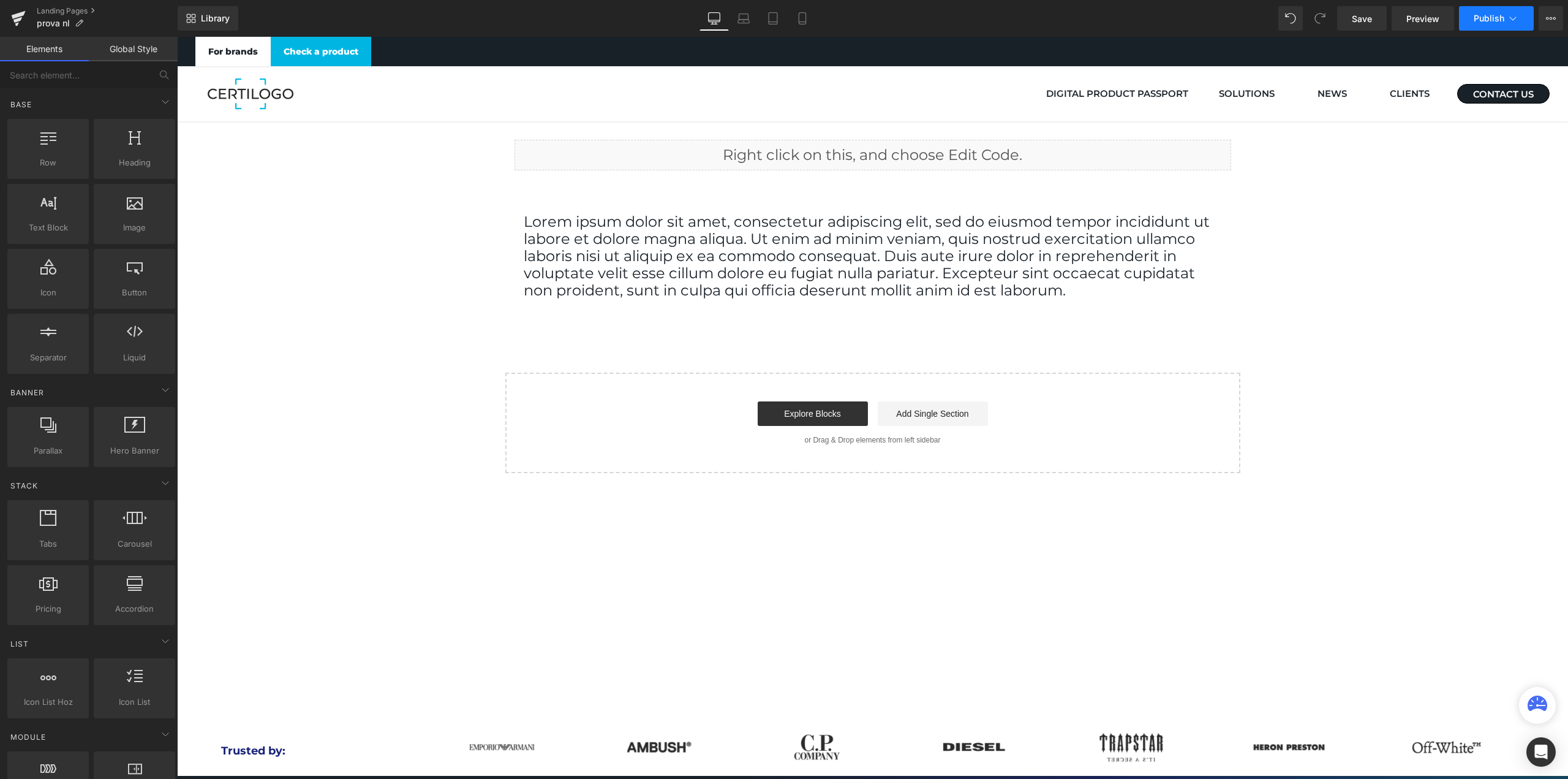
click at [1496, 19] on span "Publish" at bounding box center [1489, 19] width 30 height 10
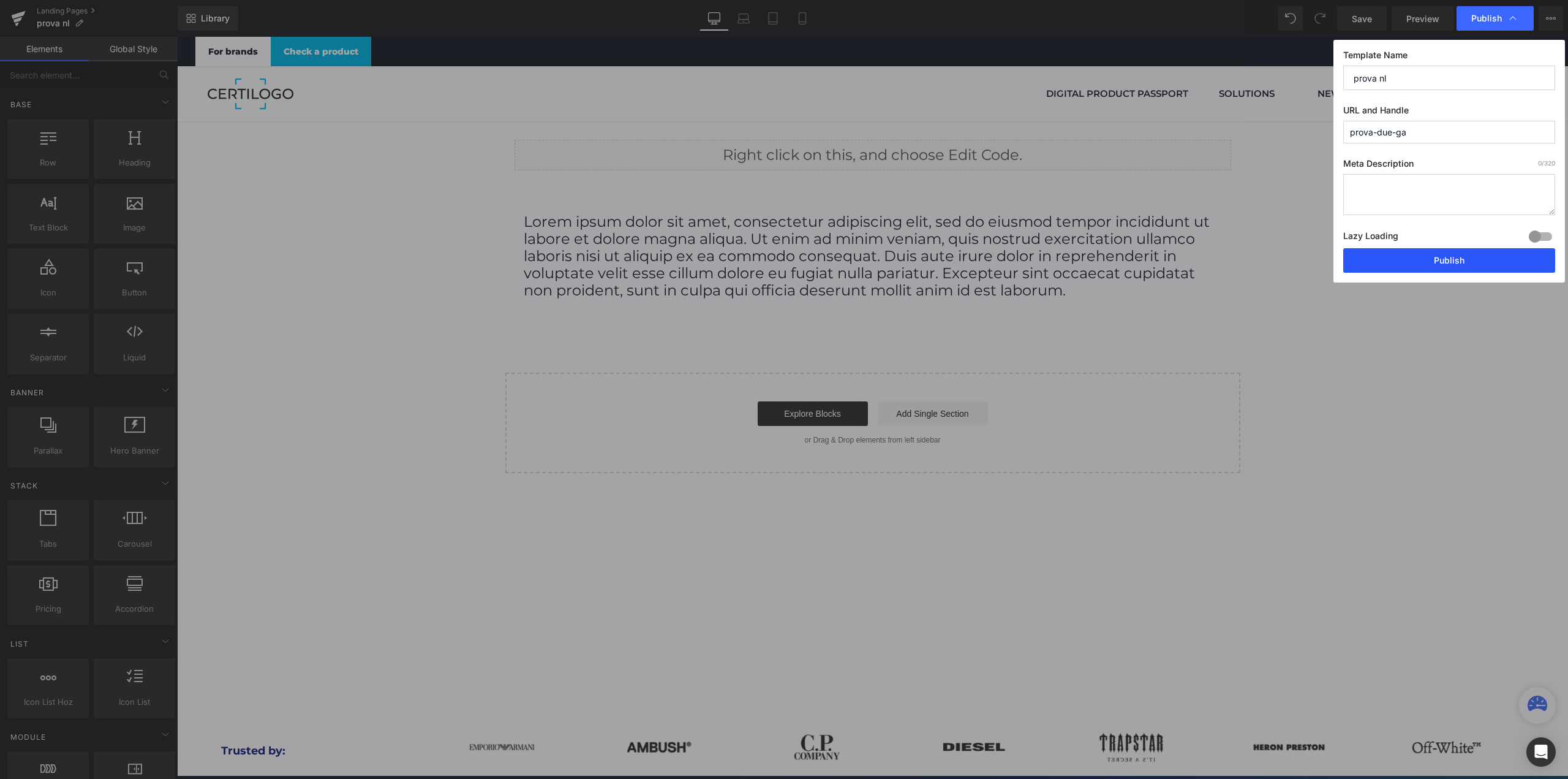
click at [1441, 259] on button "Publish" at bounding box center [1449, 260] width 212 height 25
